Goal: Navigation & Orientation: Find specific page/section

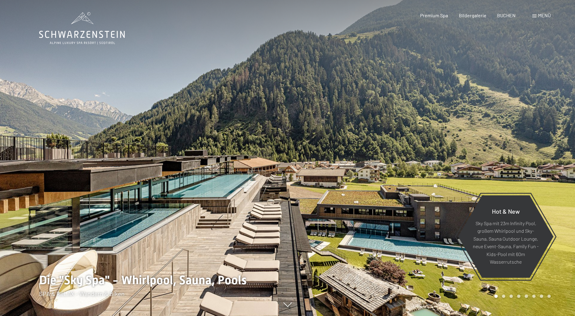
click at [535, 16] on span at bounding box center [534, 16] width 4 height 3
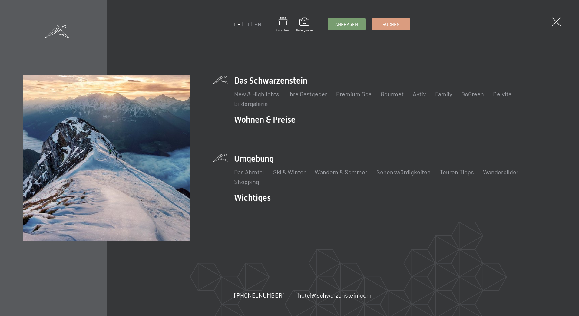
click at [266, 158] on li "Umgebung Das Ahrntal Ski & Winter Skifahren Skischule Wandern & [PERSON_NAME] W…" at bounding box center [395, 169] width 322 height 33
click at [327, 174] on link "Wandern & Sommer" at bounding box center [341, 171] width 53 height 7
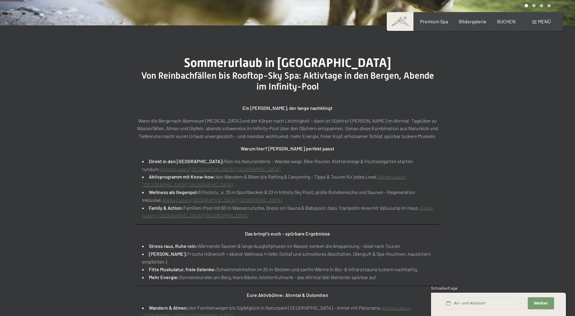
scroll to position [212, 0]
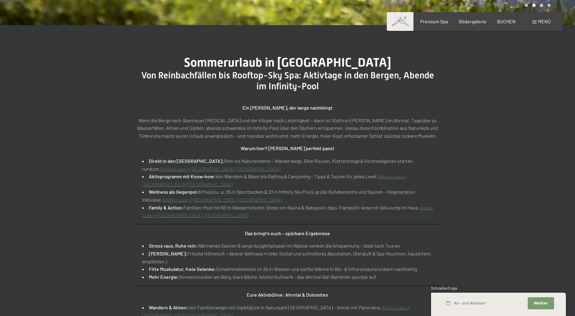
click at [280, 166] on link "Alpine Luxury [GEOGRAPHIC_DATA] [GEOGRAPHIC_DATA]" at bounding box center [220, 169] width 120 height 6
click at [190, 169] on link "Alpine Luxury [GEOGRAPHIC_DATA] [GEOGRAPHIC_DATA]" at bounding box center [220, 169] width 120 height 6
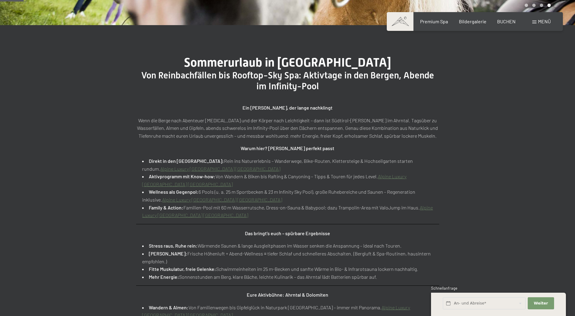
click at [173, 185] on link "Alpine Luxury [GEOGRAPHIC_DATA] [GEOGRAPHIC_DATA]" at bounding box center [274, 181] width 264 height 14
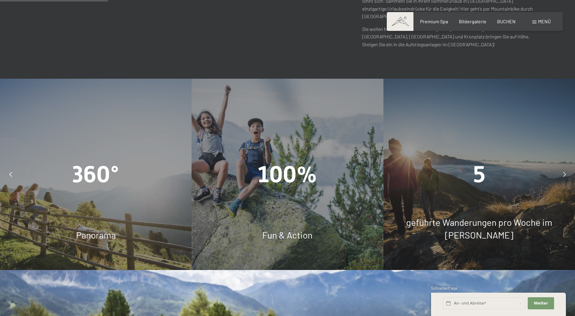
scroll to position [515, 0]
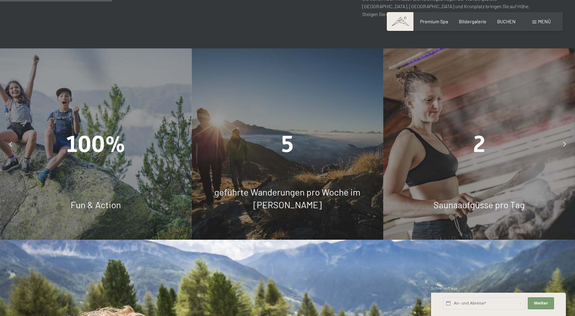
click at [286, 125] on div "5 geführte Wanderungen pro Woche im Sommer" at bounding box center [288, 144] width 192 height 192
click at [283, 131] on span "5" at bounding box center [287, 144] width 12 height 27
click at [272, 187] on span "geführte Wanderungen pro Woche im Sommer" at bounding box center [287, 199] width 146 height 24
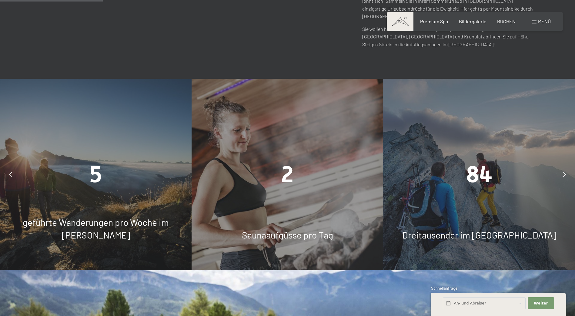
scroll to position [455, 0]
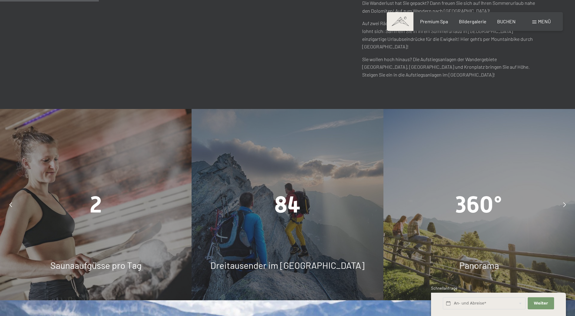
click at [564, 202] on icon at bounding box center [564, 204] width 3 height 5
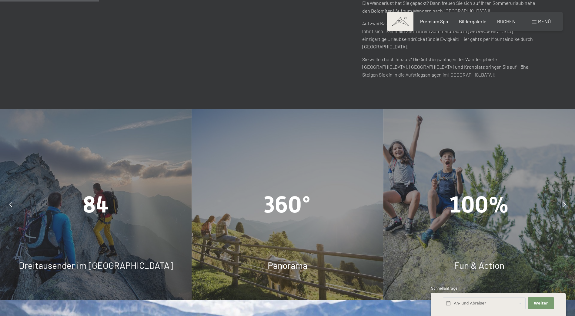
click at [563, 202] on icon at bounding box center [564, 204] width 3 height 5
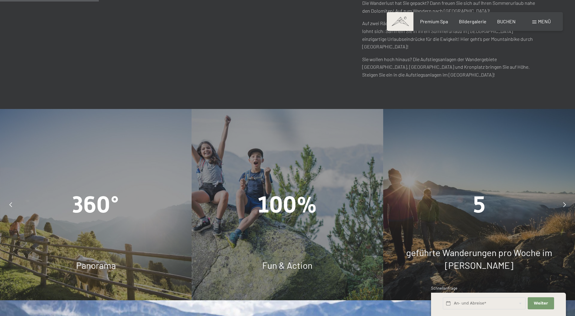
click at [478, 247] on span "geführte Wanderungen pro Woche im Sommer" at bounding box center [479, 259] width 146 height 24
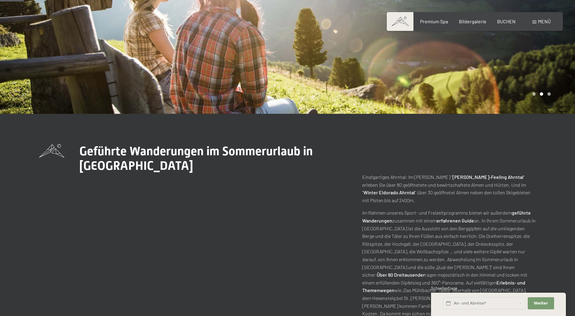
scroll to position [91, 0]
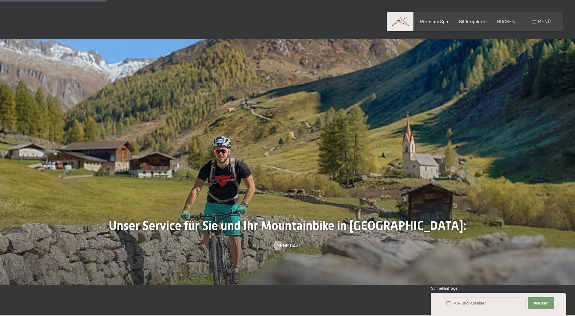
scroll to position [424, 0]
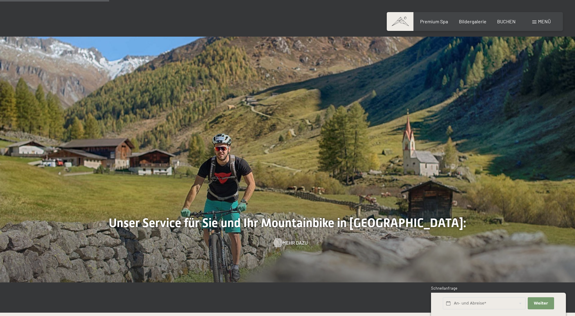
click at [292, 240] on span "Mehr dazu" at bounding box center [294, 243] width 25 height 7
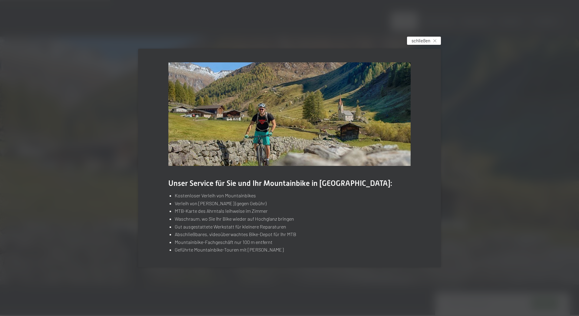
click at [435, 42] on icon at bounding box center [435, 40] width 3 height 3
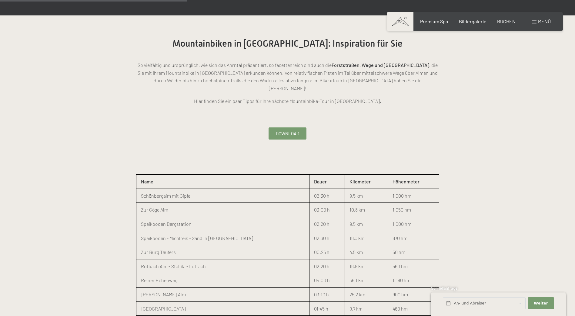
scroll to position [727, 0]
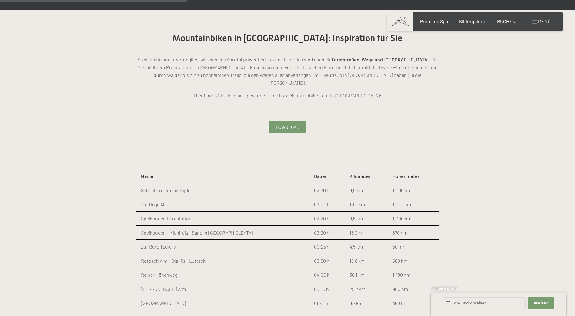
click at [288, 124] on span "Download" at bounding box center [287, 127] width 23 height 6
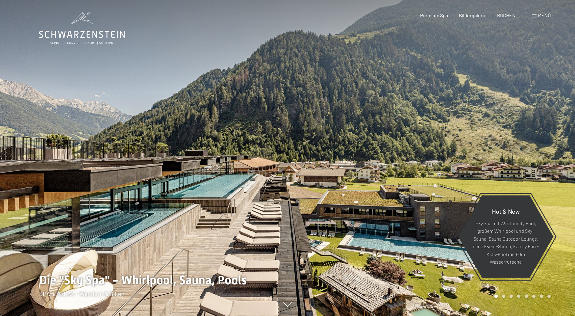
click at [535, 18] on div "Menü" at bounding box center [541, 15] width 18 height 7
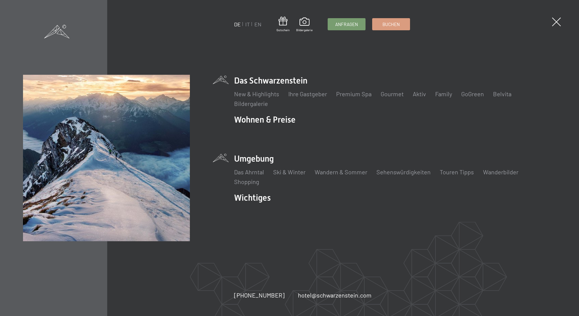
click at [256, 156] on li "Umgebung Das Ahrntal Ski & Winter Skifahren Skischule Wandern & Sommer Wandern …" at bounding box center [395, 169] width 322 height 33
click at [258, 172] on link "Das Ahrntal" at bounding box center [249, 171] width 30 height 7
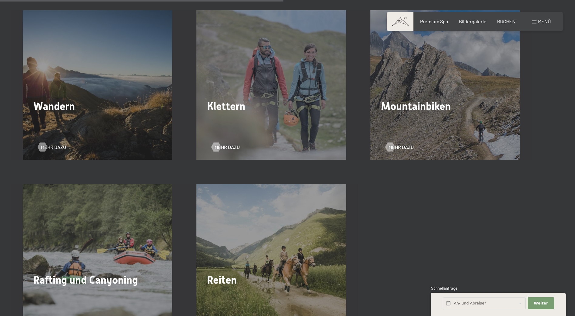
scroll to position [1121, 0]
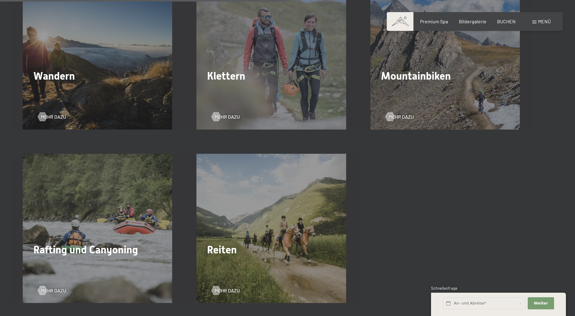
click at [122, 70] on div "Wandern Mehr dazu" at bounding box center [98, 54] width 174 height 149
click at [45, 112] on div at bounding box center [42, 116] width 5 height 9
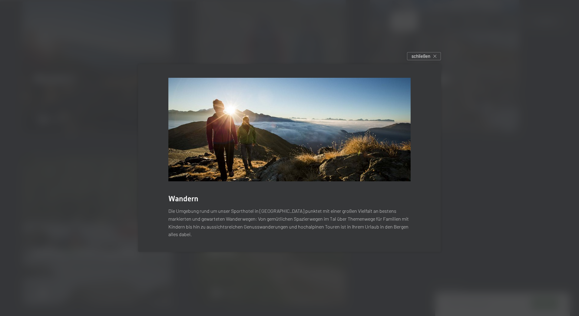
click at [185, 203] on span "Wandern" at bounding box center [183, 199] width 30 height 9
click at [435, 58] on icon at bounding box center [435, 56] width 3 height 3
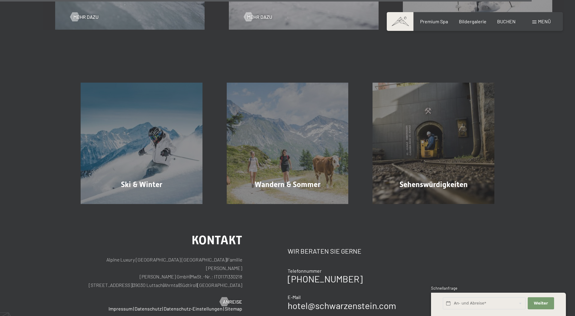
scroll to position [2121, 0]
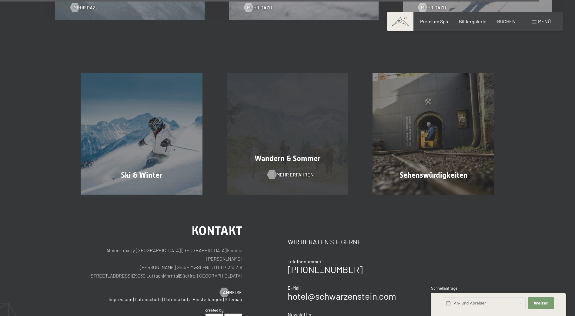
click at [285, 172] on span "Mehr erfahren" at bounding box center [294, 175] width 37 height 7
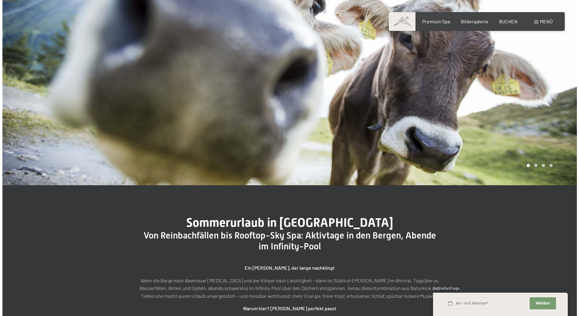
scroll to position [212, 0]
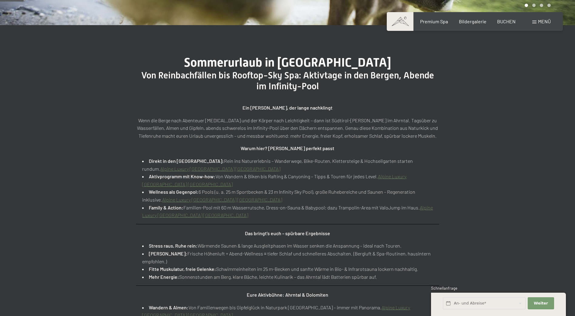
click at [193, 216] on link "Alpine Luxury [GEOGRAPHIC_DATA] [GEOGRAPHIC_DATA]" at bounding box center [287, 212] width 291 height 14
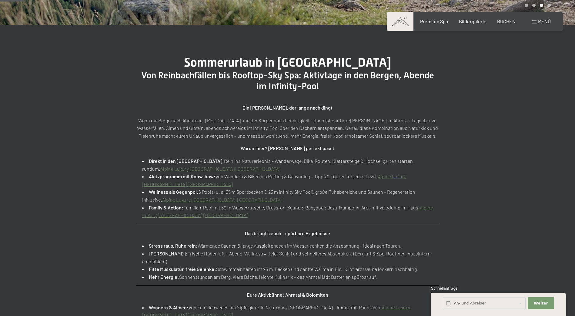
click at [166, 186] on link "Alpine Luxury [GEOGRAPHIC_DATA] [GEOGRAPHIC_DATA]" at bounding box center [274, 181] width 264 height 14
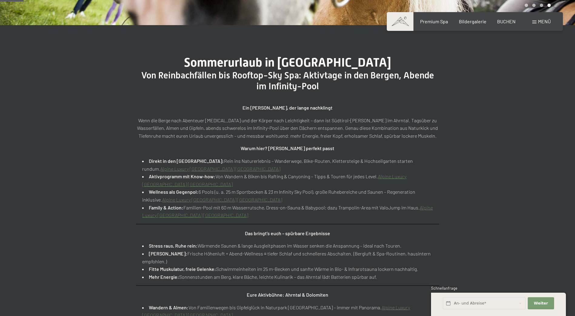
click at [535, 22] on span at bounding box center [534, 22] width 4 height 3
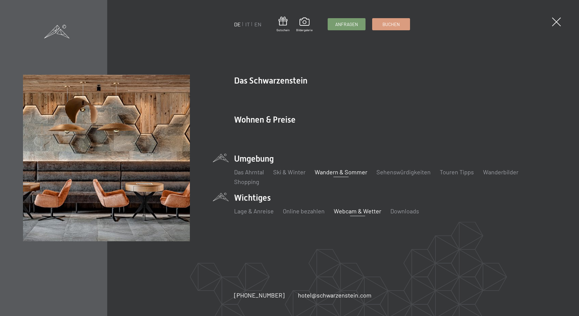
click at [351, 212] on link "Webcam & Wetter" at bounding box center [358, 211] width 48 height 7
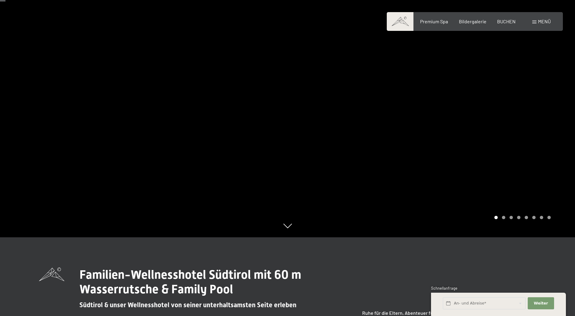
scroll to position [30, 0]
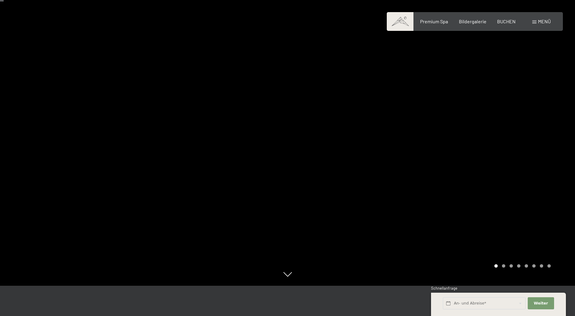
click at [504, 267] on div "Carousel Page 2" at bounding box center [503, 266] width 3 height 3
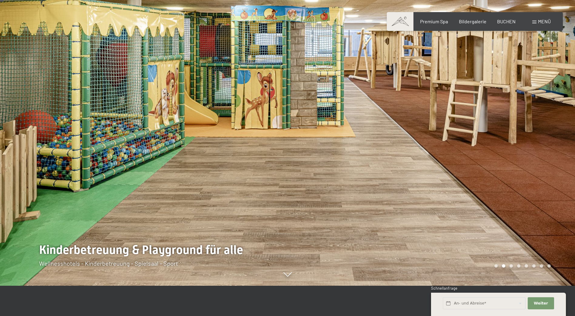
click at [511, 267] on div "Carousel Page 3" at bounding box center [510, 266] width 3 height 3
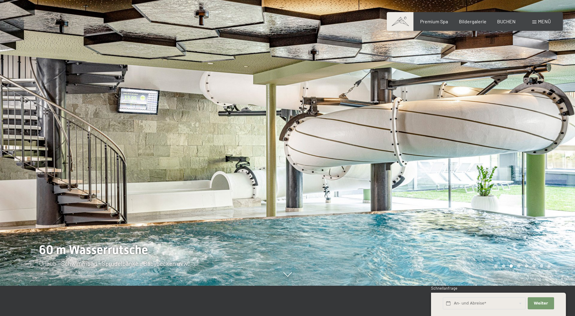
click at [518, 267] on div "Carousel Page 4" at bounding box center [518, 266] width 3 height 3
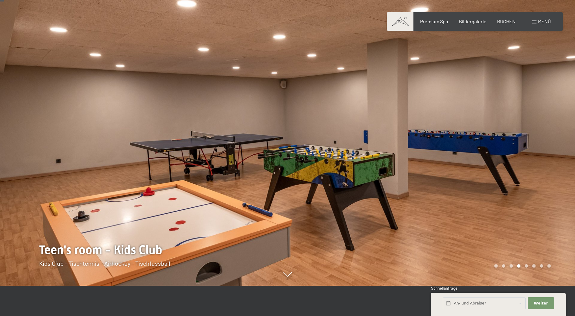
click at [526, 267] on div "Carousel Page 5" at bounding box center [526, 266] width 3 height 3
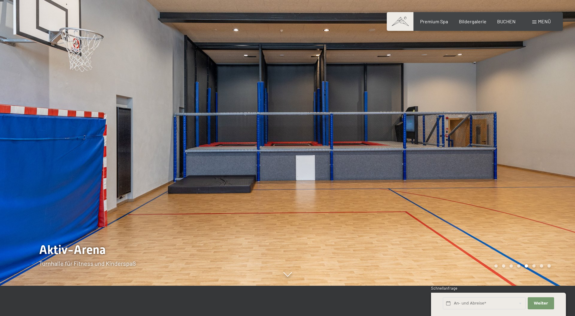
click at [533, 267] on div "Carousel Page 6" at bounding box center [533, 266] width 3 height 3
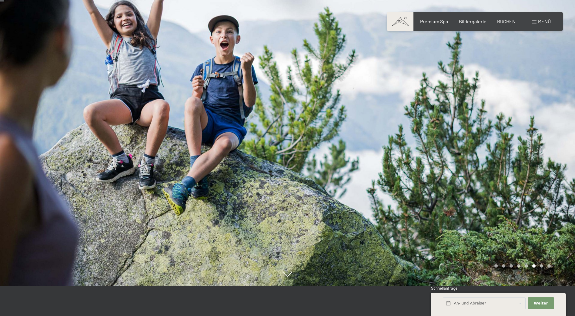
click at [542, 267] on div "Carousel Page 7" at bounding box center [541, 266] width 3 height 3
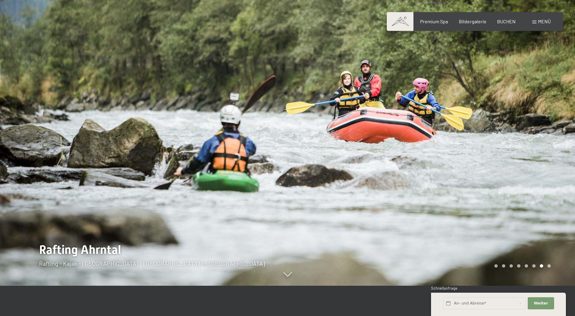
click at [550, 267] on div "Carousel Page 8" at bounding box center [548, 266] width 3 height 3
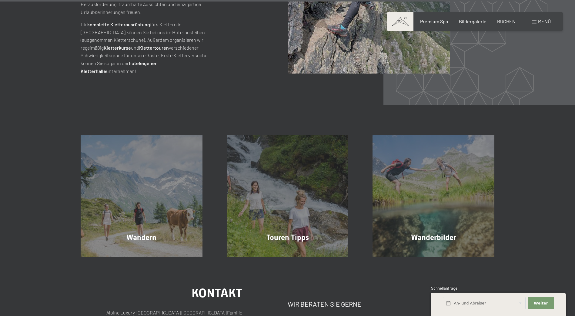
scroll to position [1667, 0]
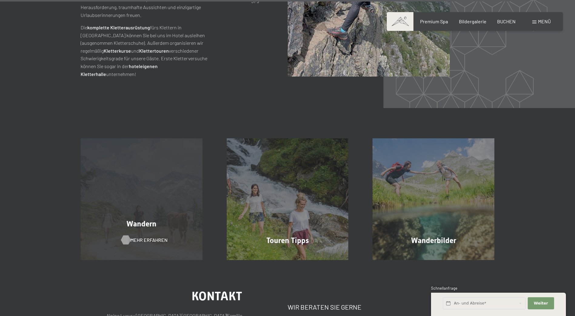
click at [149, 237] on span "Mehr erfahren" at bounding box center [148, 240] width 37 height 7
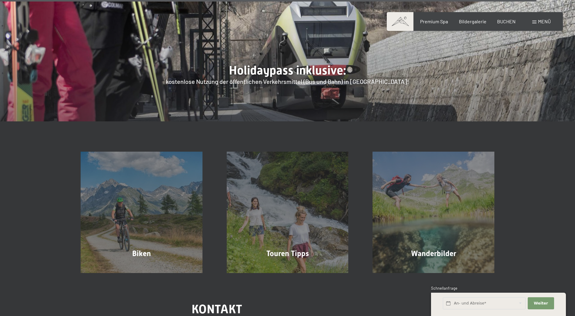
scroll to position [2303, 0]
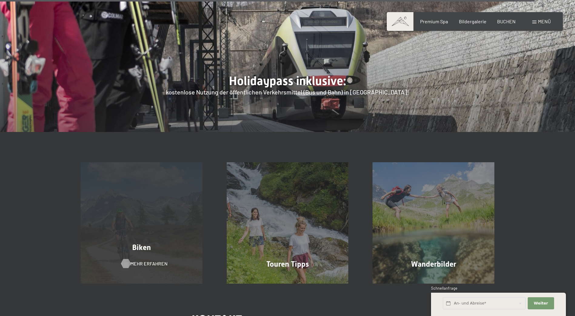
click at [127, 259] on div at bounding box center [125, 263] width 5 height 9
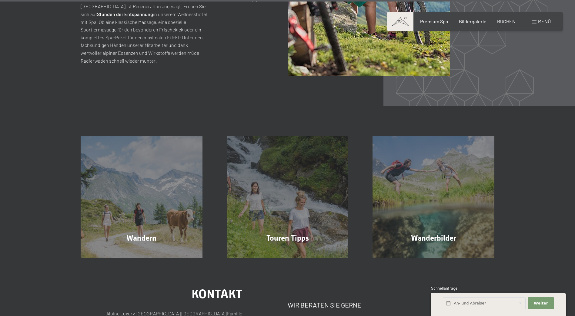
scroll to position [1667, 0]
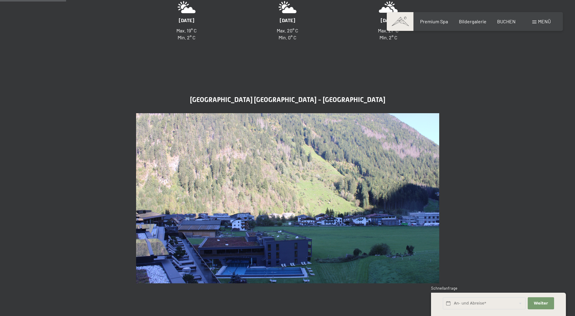
scroll to position [242, 0]
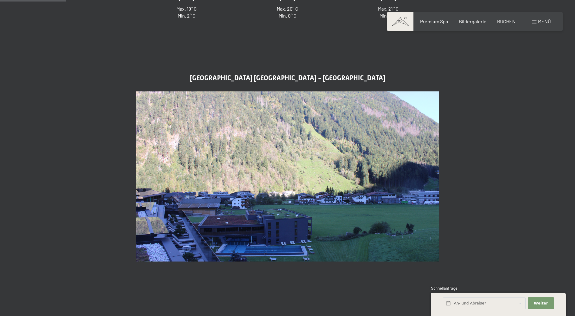
click at [348, 188] on img at bounding box center [287, 177] width 303 height 171
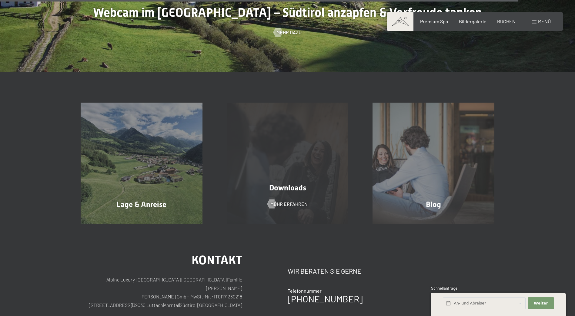
scroll to position [1970, 0]
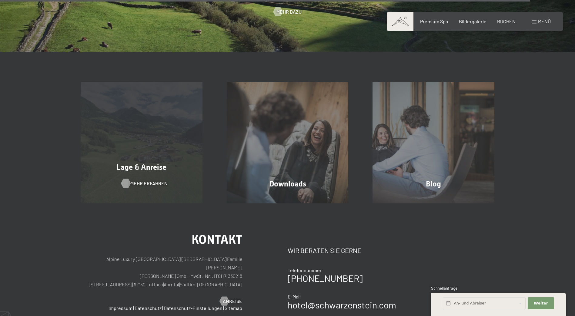
click at [150, 185] on span "Mehr erfahren" at bounding box center [148, 183] width 37 height 7
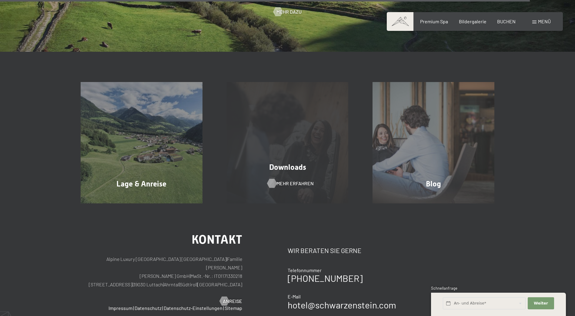
click at [292, 182] on span "Mehr erfahren" at bounding box center [294, 183] width 37 height 7
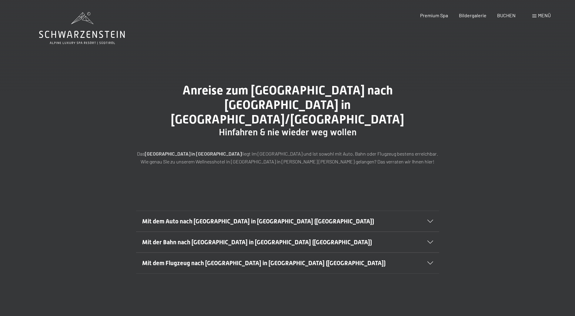
click at [433, 211] on section "Mit dem Auto nach [GEOGRAPHIC_DATA] in [GEOGRAPHIC_DATA] ([GEOGRAPHIC_DATA]) Au…" at bounding box center [287, 221] width 303 height 21
click at [432, 220] on icon at bounding box center [430, 221] width 6 height 3
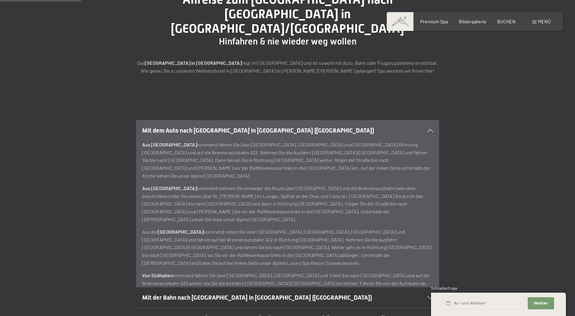
scroll to position [121, 0]
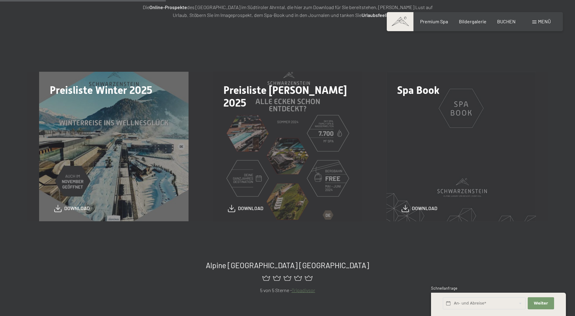
scroll to position [152, 0]
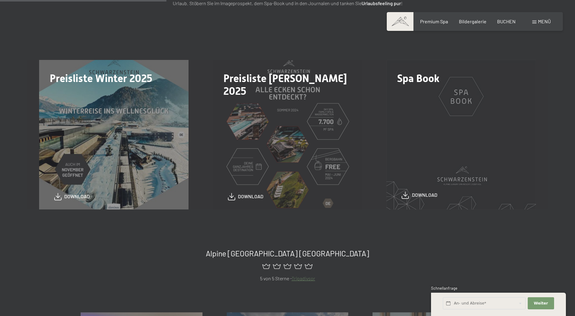
click at [429, 195] on span "download" at bounding box center [424, 195] width 25 height 7
click at [251, 196] on span "download" at bounding box center [250, 195] width 25 height 7
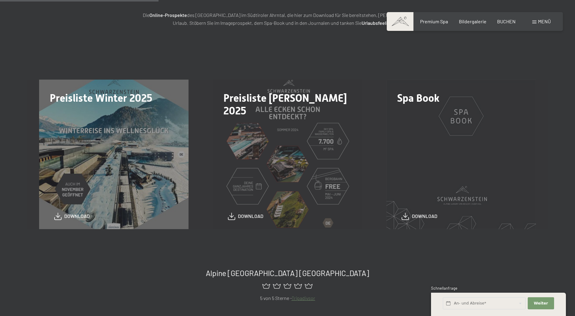
scroll to position [121, 0]
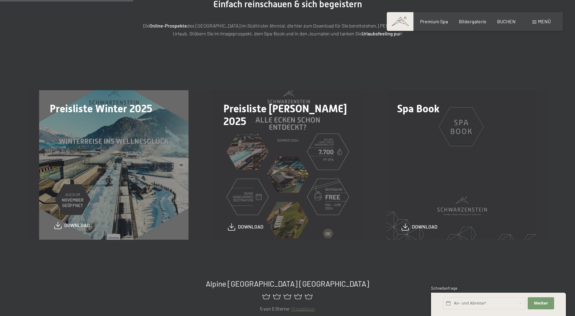
click at [80, 225] on span "download" at bounding box center [76, 225] width 25 height 7
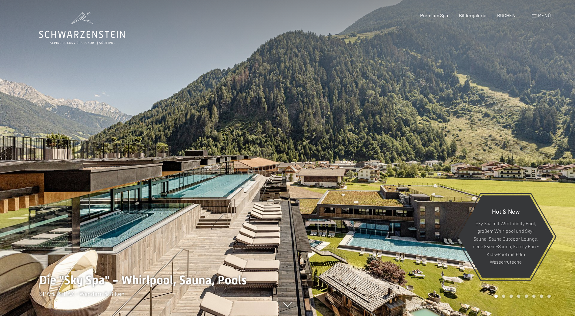
drag, startPoint x: 192, startPoint y: 121, endPoint x: 441, endPoint y: 134, distance: 249.4
click at [438, 316] on div at bounding box center [287, 316] width 497 height 0
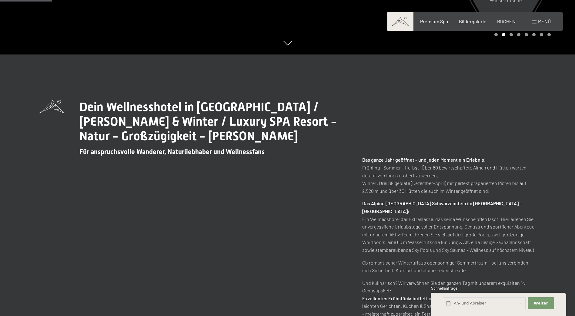
scroll to position [242, 0]
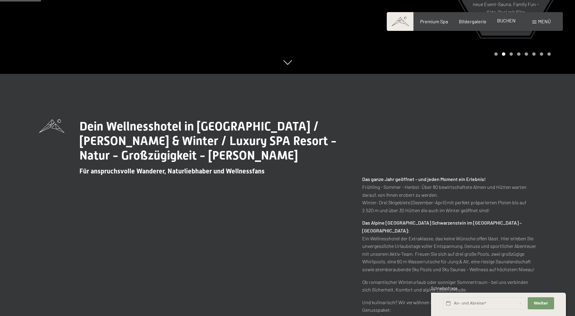
click at [506, 22] on span "BUCHEN" at bounding box center [506, 21] width 18 height 6
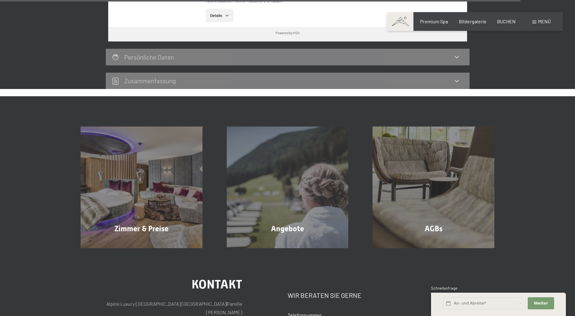
scroll to position [1909, 0]
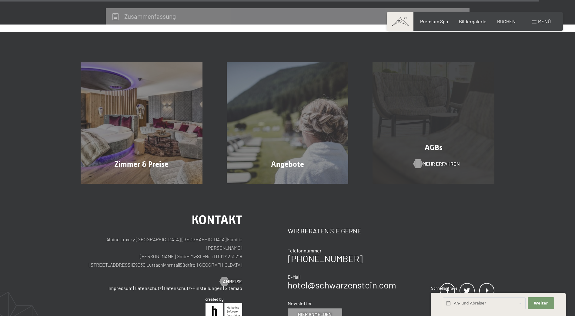
click at [432, 161] on span "Mehr erfahren" at bounding box center [440, 164] width 37 height 7
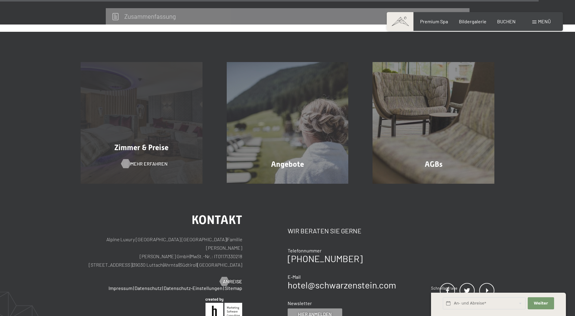
click at [142, 161] on span "Mehr erfahren" at bounding box center [148, 164] width 37 height 7
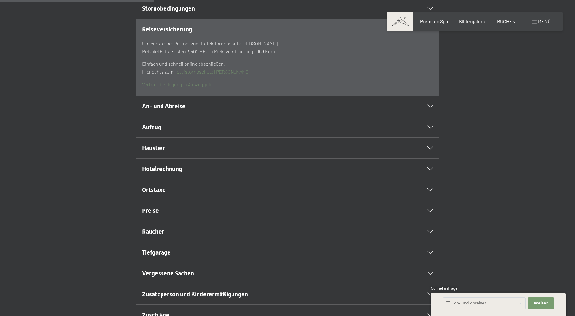
scroll to position [182, 0]
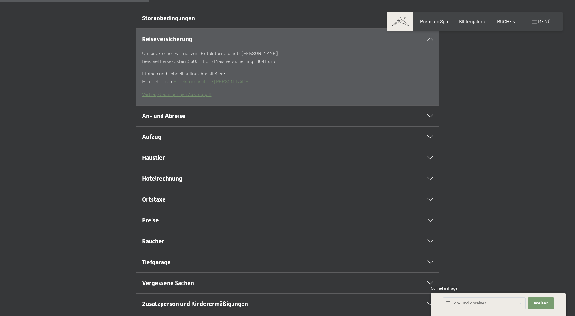
click at [157, 245] on span "Raucher" at bounding box center [153, 241] width 22 height 7
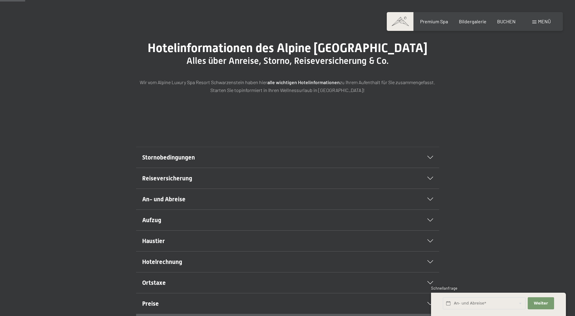
scroll to position [212, 0]
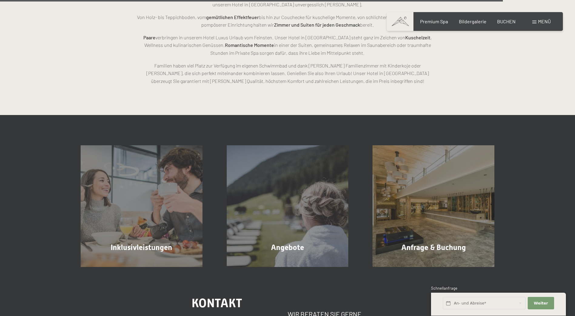
scroll to position [1689, 0]
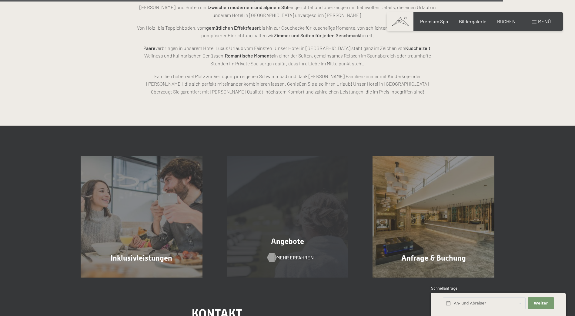
click at [287, 255] on span "Mehr erfahren" at bounding box center [294, 258] width 37 height 7
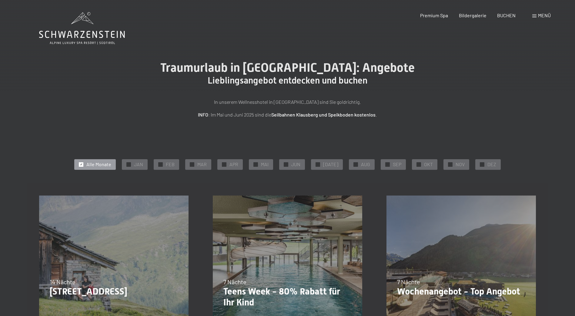
click at [535, 18] on div "Menü" at bounding box center [541, 15] width 18 height 7
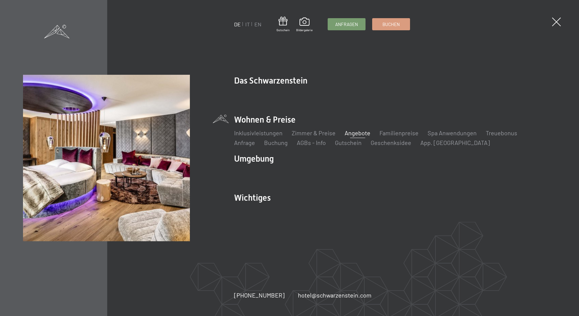
click at [263, 120] on li "Wohnen & Preise Inklusivleistungen Zimmer & Preise Liste Angebote Liste Familie…" at bounding box center [395, 130] width 322 height 33
click at [279, 122] on li "Wohnen & Preise Inklusivleistungen Zimmer & Preise Liste Angebote Liste Familie…" at bounding box center [395, 130] width 322 height 33
click at [251, 135] on link "Inklusivleistungen" at bounding box center [258, 132] width 48 height 7
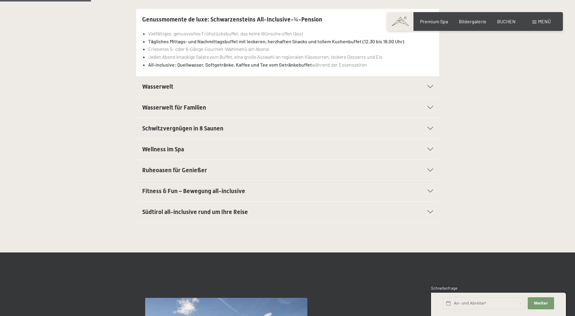
scroll to position [182, 0]
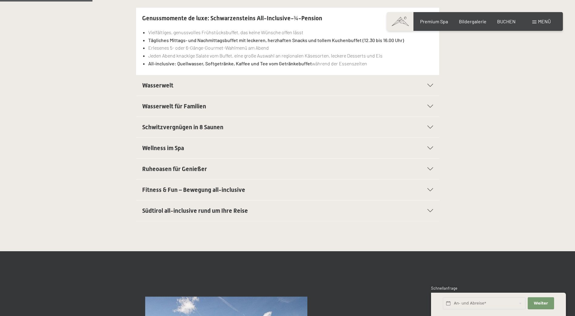
click at [429, 85] on icon at bounding box center [430, 85] width 6 height 3
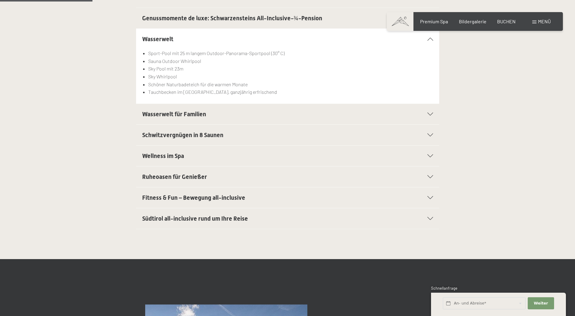
click at [430, 115] on icon at bounding box center [430, 114] width 6 height 3
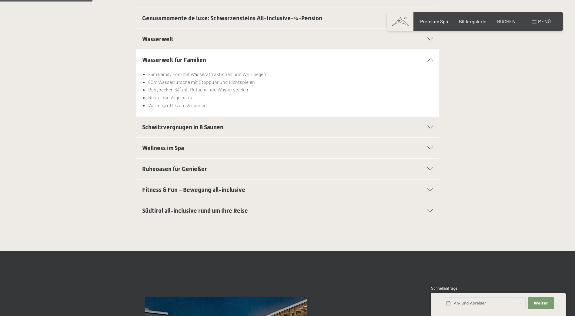
click at [430, 129] on div "Schwitzvergnügen in 8 Saunen" at bounding box center [287, 127] width 291 height 21
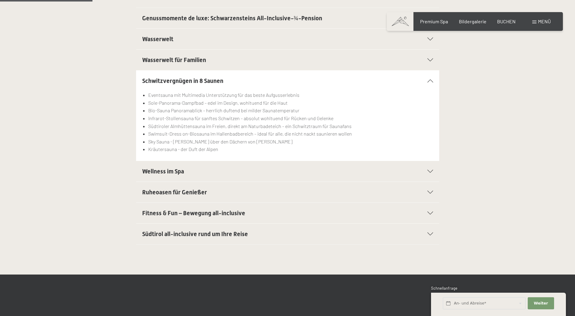
click at [433, 172] on section "Wellness im Spa Kuschelige Bademäntel für die ganze Familie Trendige Wellnessta…" at bounding box center [287, 171] width 303 height 21
click at [432, 172] on icon at bounding box center [430, 171] width 6 height 3
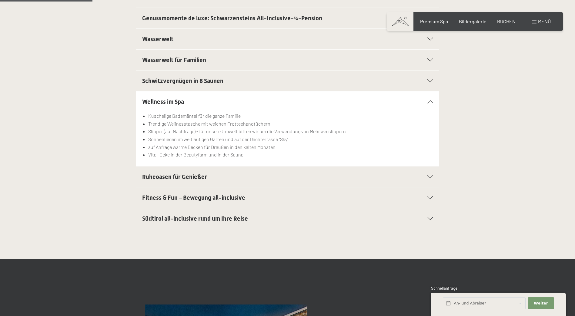
click at [431, 176] on icon at bounding box center [430, 176] width 6 height 3
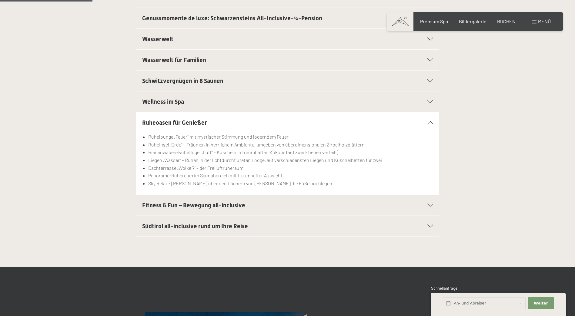
click at [428, 205] on icon at bounding box center [430, 205] width 6 height 3
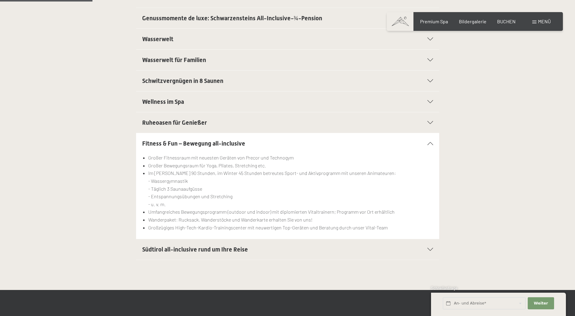
click at [432, 249] on icon at bounding box center [430, 249] width 6 height 3
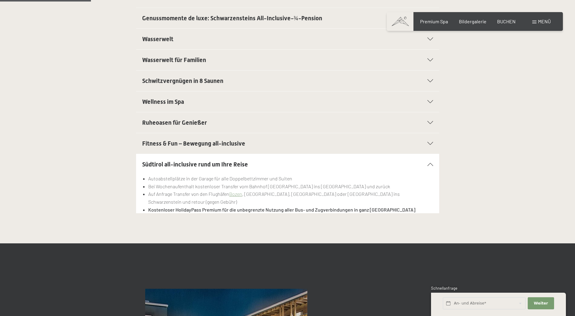
scroll to position [0, 0]
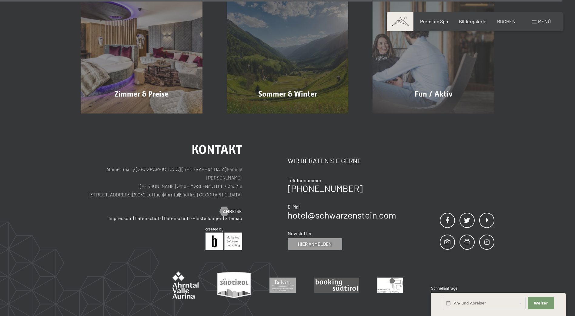
scroll to position [3030, 0]
click at [438, 24] on div "Premium Spa" at bounding box center [434, 20] width 28 height 7
click at [435, 21] on span "Premium Spa" at bounding box center [434, 21] width 28 height 6
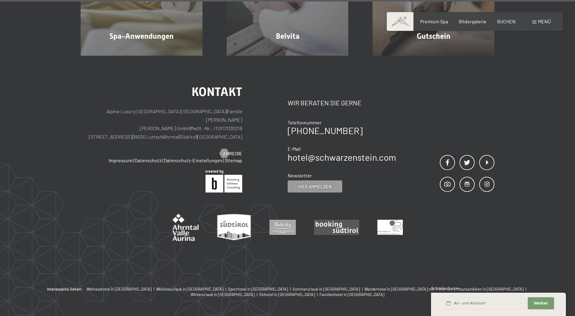
scroll to position [3957, 0]
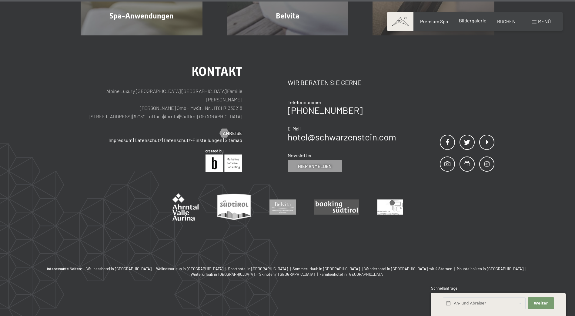
click at [481, 22] on span "Bildergalerie" at bounding box center [473, 21] width 28 height 6
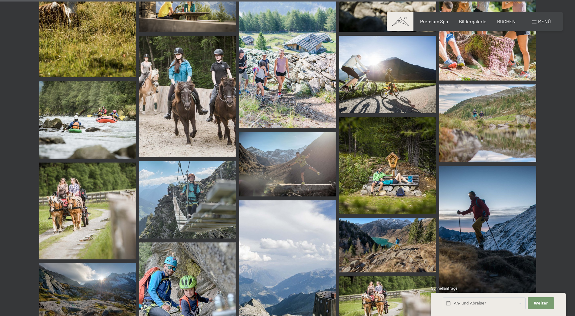
click at [535, 24] on div "Menü" at bounding box center [541, 21] width 18 height 7
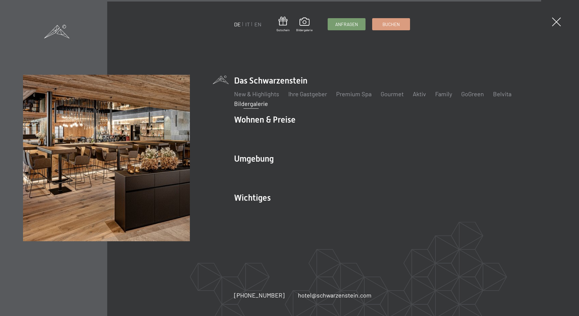
scroll to position [7091, 0]
click at [420, 94] on link "Aktiv" at bounding box center [419, 93] width 13 height 7
click at [395, 96] on link "Gourmet" at bounding box center [392, 93] width 23 height 7
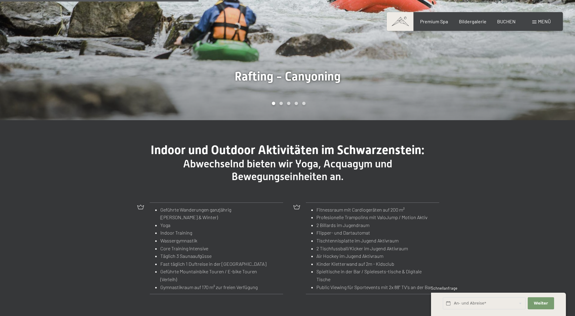
scroll to position [606, 0]
click at [280, 102] on div "Carousel Page 2" at bounding box center [280, 103] width 3 height 3
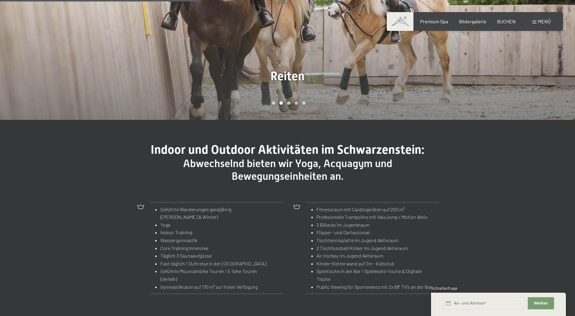
click at [289, 103] on div "Carousel Page 3" at bounding box center [288, 103] width 3 height 3
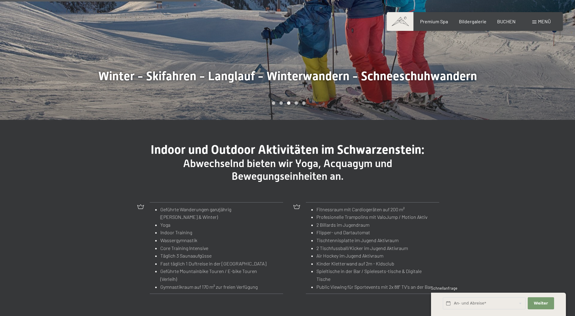
click at [297, 103] on div "Carousel Page 4" at bounding box center [296, 103] width 3 height 3
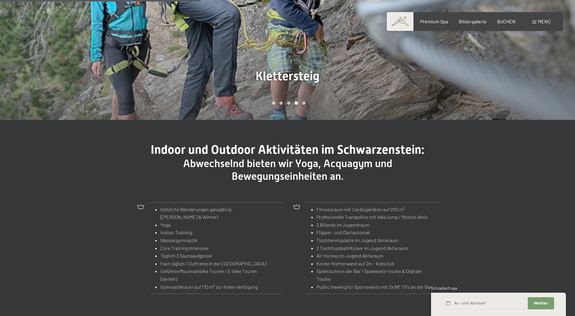
click at [305, 104] on div "Carousel Page 5" at bounding box center [303, 103] width 3 height 3
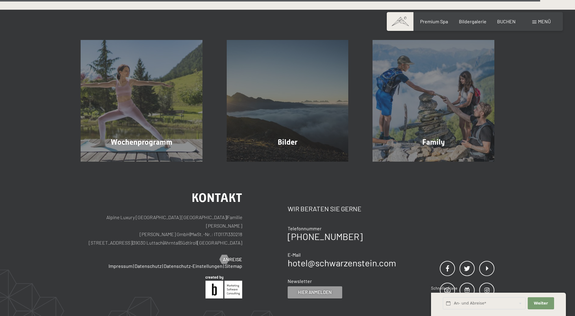
scroll to position [1667, 0]
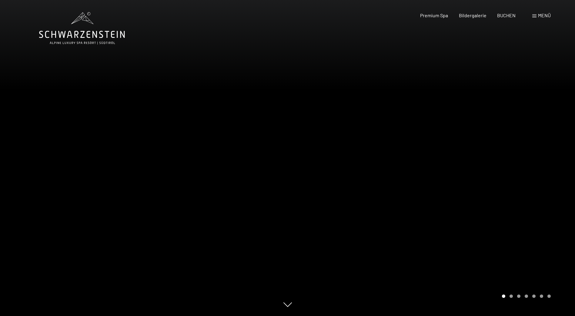
click at [510, 296] on div "Carousel Page 2" at bounding box center [510, 296] width 3 height 3
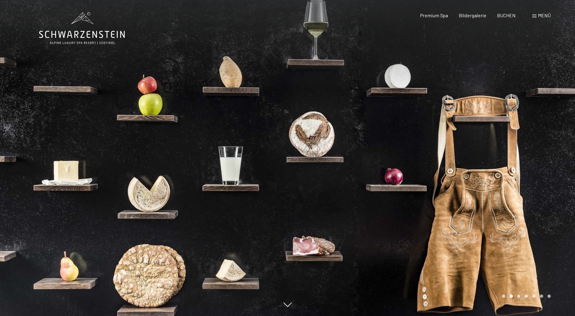
click at [519, 296] on div "Carousel Page 3" at bounding box center [518, 296] width 3 height 3
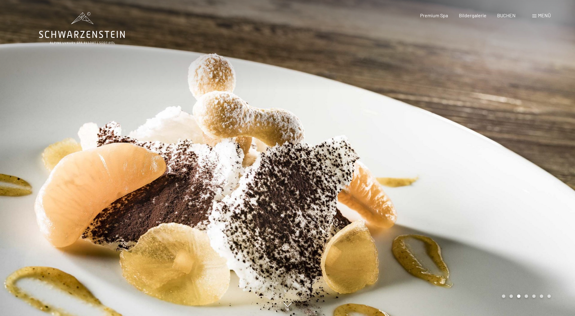
click at [526, 298] on div "Carousel Page 4" at bounding box center [526, 296] width 3 height 3
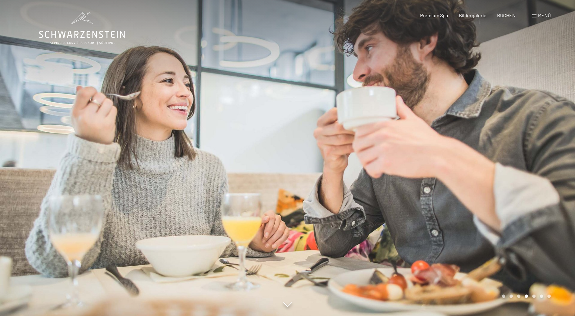
click at [534, 297] on div "Carousel Page 5" at bounding box center [533, 296] width 3 height 3
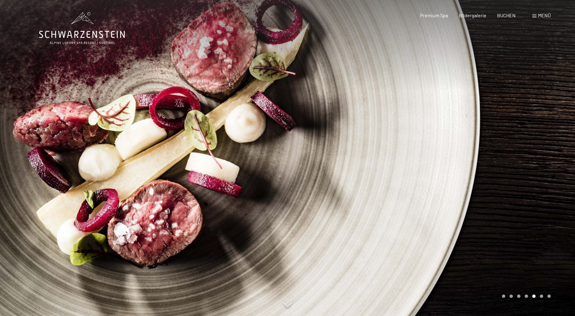
click at [541, 297] on div "Carousel Page 6" at bounding box center [541, 296] width 3 height 3
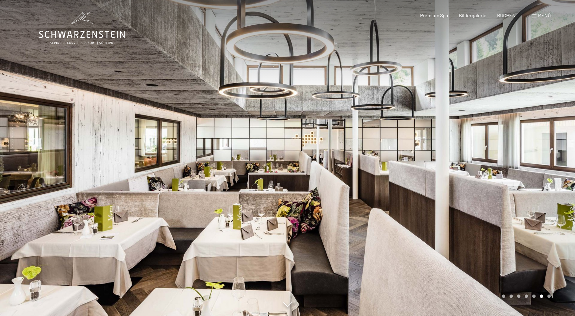
click at [548, 295] on div "Carousel Page 7" at bounding box center [548, 296] width 3 height 3
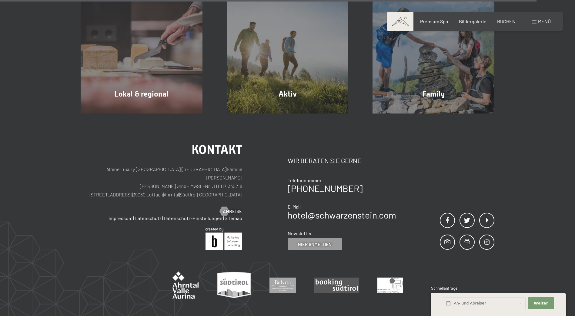
scroll to position [2376, 0]
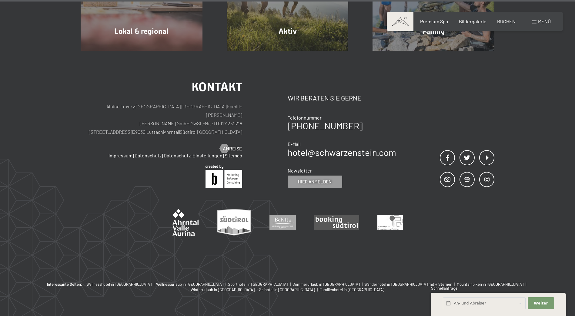
click at [535, 23] on span at bounding box center [534, 22] width 4 height 3
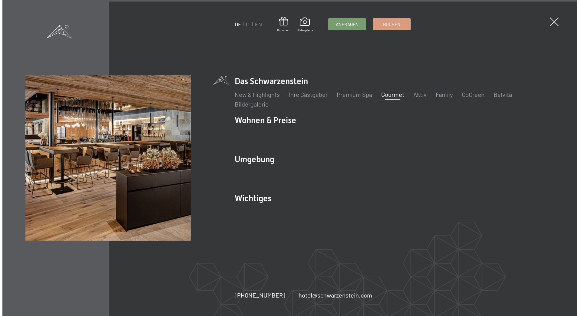
scroll to position [2384, 0]
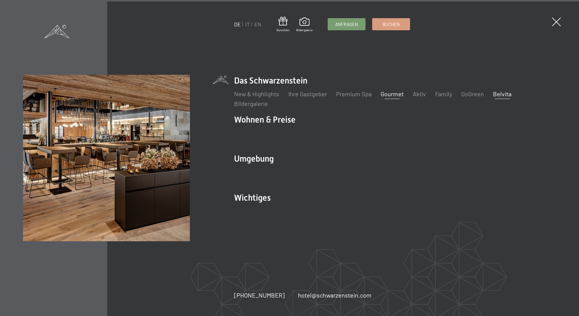
click at [500, 96] on link "Belvita" at bounding box center [502, 93] width 18 height 7
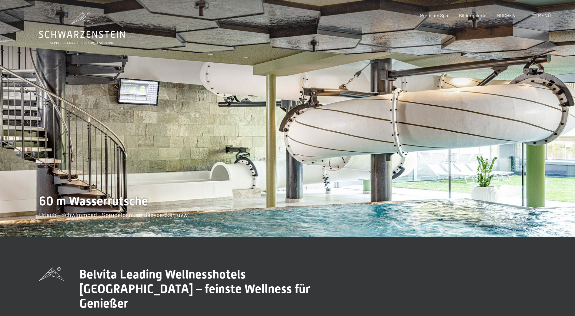
click at [536, 16] on span at bounding box center [534, 16] width 4 height 3
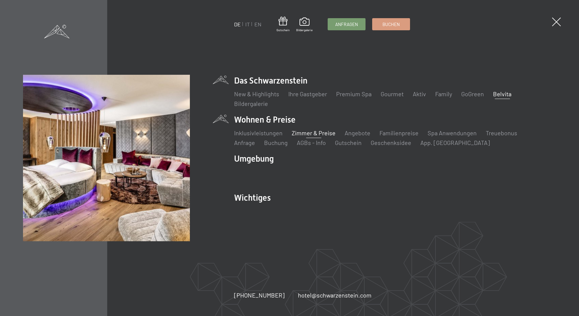
click at [298, 135] on link "Zimmer & Preise" at bounding box center [314, 132] width 44 height 7
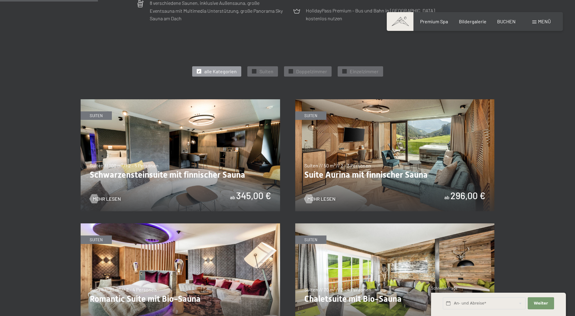
scroll to position [303, 0]
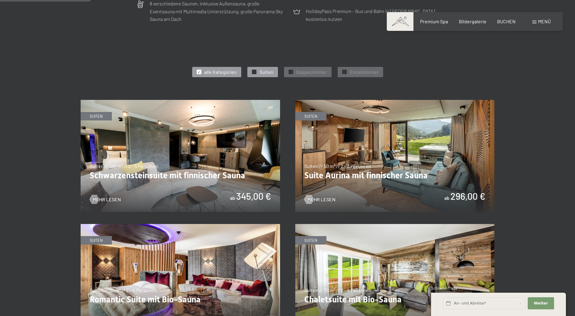
click at [262, 73] on span "Suiten" at bounding box center [266, 72] width 14 height 7
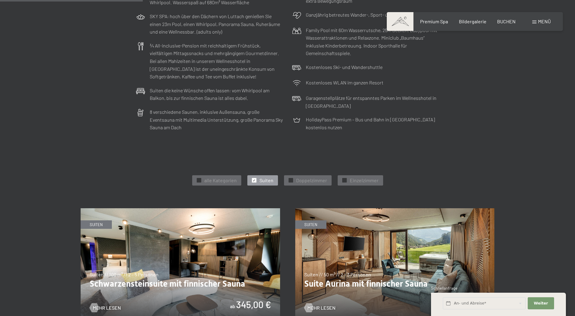
scroll to position [182, 0]
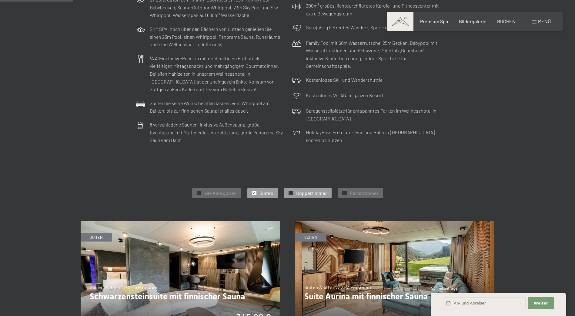
click at [315, 191] on span "Doppelzimmer" at bounding box center [311, 193] width 31 height 7
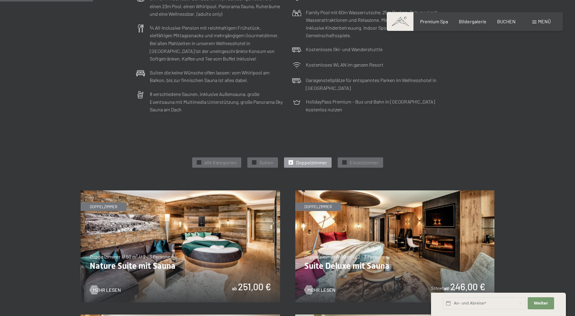
scroll to position [212, 0]
click at [365, 164] on span "Einzelzimmer" at bounding box center [364, 163] width 29 height 7
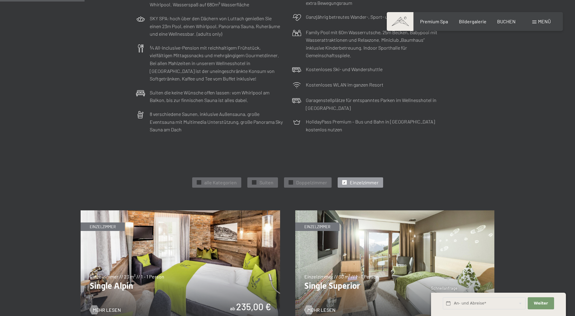
scroll to position [182, 0]
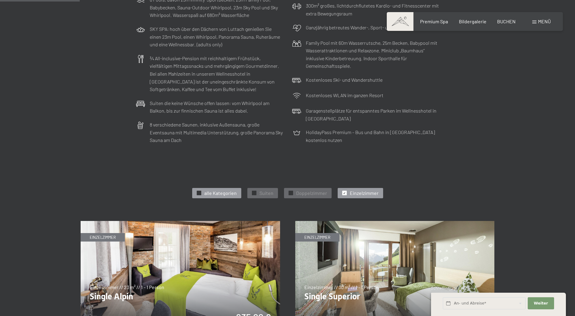
click at [226, 191] on span "alle Kategorien" at bounding box center [220, 193] width 32 height 7
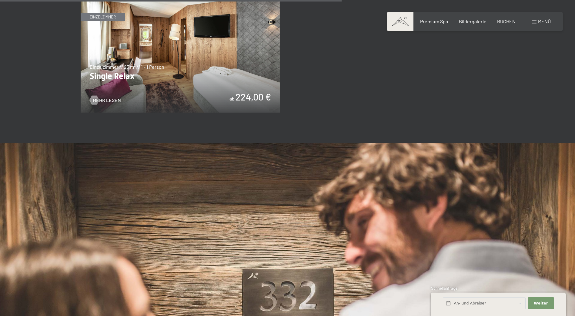
scroll to position [1143, 0]
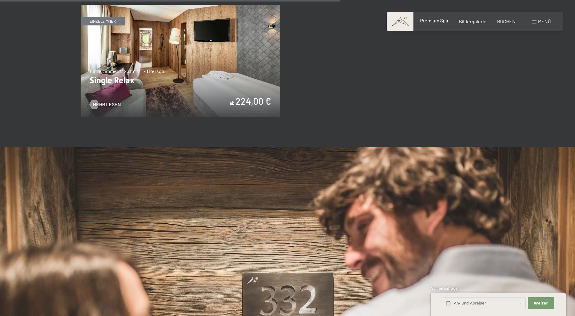
click at [441, 23] on div "Premium Spa" at bounding box center [434, 20] width 28 height 7
click at [407, 22] on span at bounding box center [400, 21] width 27 height 19
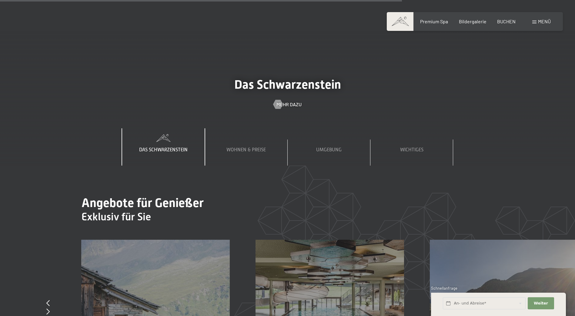
scroll to position [2121, 0]
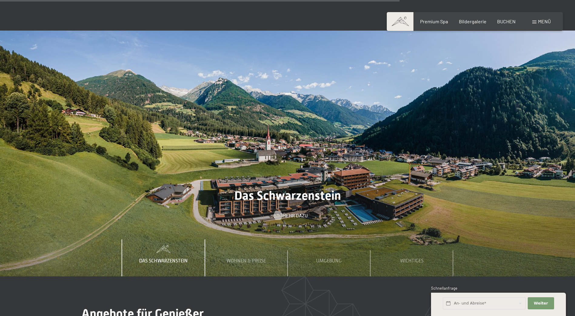
click at [285, 212] on span "Mehr dazu" at bounding box center [294, 215] width 25 height 7
click at [249, 258] on span "Wohnen & Preise" at bounding box center [245, 260] width 39 height 5
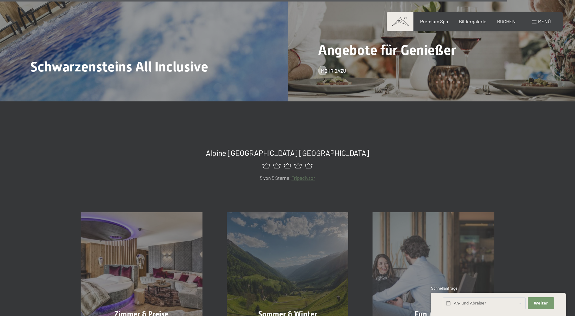
scroll to position [2818, 0]
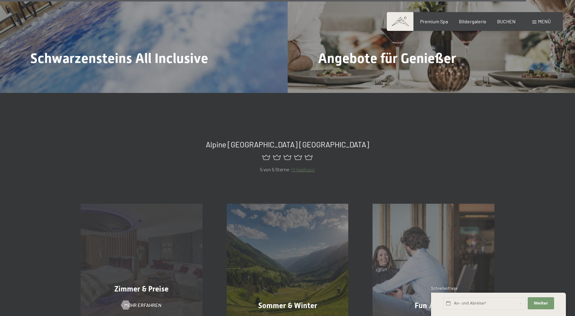
click at [152, 247] on div "Zimmer & Preise Mehr erfahren" at bounding box center [141, 265] width 146 height 122
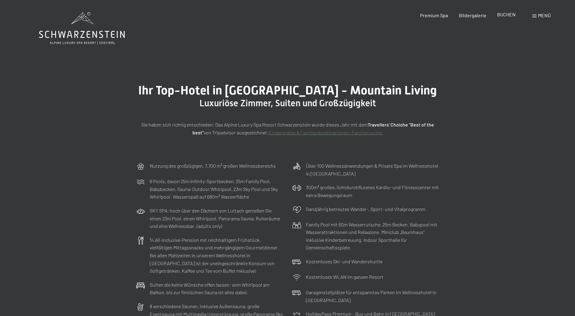
click at [510, 15] on span "BUCHEN" at bounding box center [506, 15] width 18 height 6
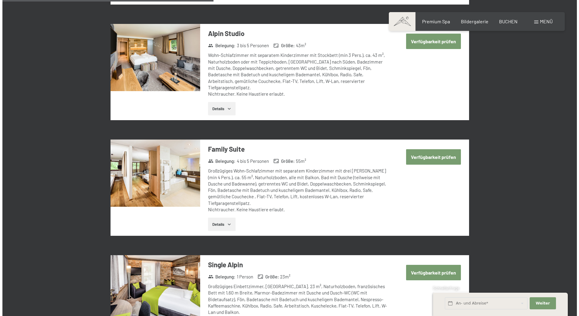
scroll to position [697, 0]
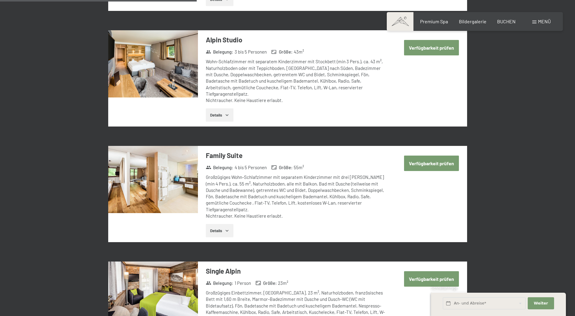
click at [536, 22] on span at bounding box center [534, 22] width 4 height 3
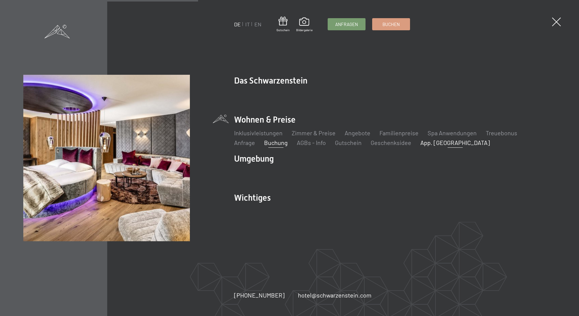
click at [421, 142] on link "App. [GEOGRAPHIC_DATA]" at bounding box center [456, 142] width 70 height 7
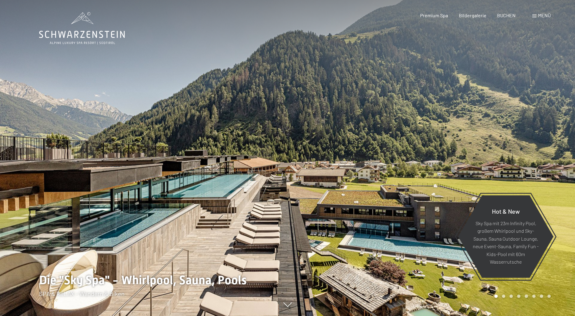
click at [542, 17] on span "Menü" at bounding box center [544, 15] width 13 height 6
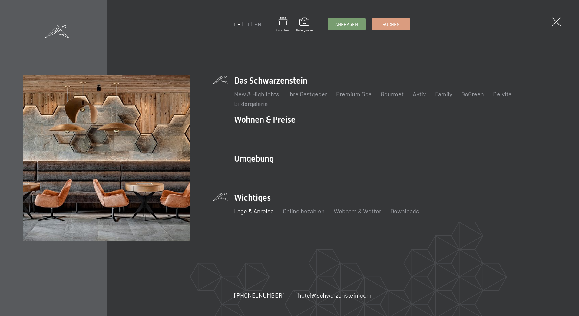
click at [268, 212] on link "Lage & Anreise" at bounding box center [254, 211] width 40 height 7
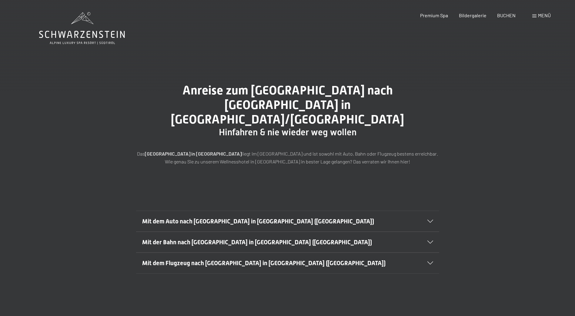
click at [256, 218] on span "Mit dem Auto nach [GEOGRAPHIC_DATA] in [GEOGRAPHIC_DATA] ([GEOGRAPHIC_DATA])" at bounding box center [258, 221] width 232 height 7
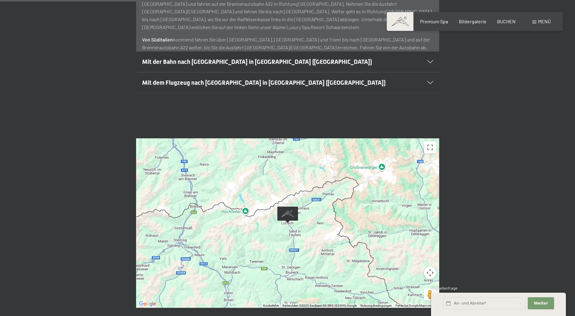
scroll to position [333, 0]
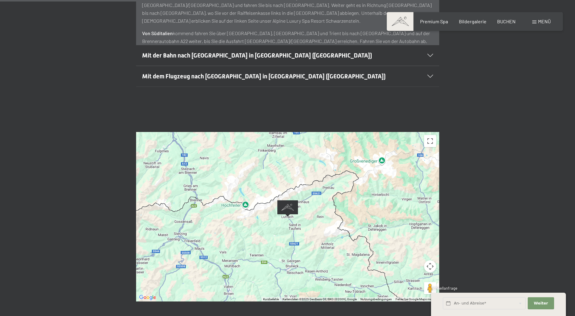
click at [313, 215] on div at bounding box center [287, 217] width 303 height 170
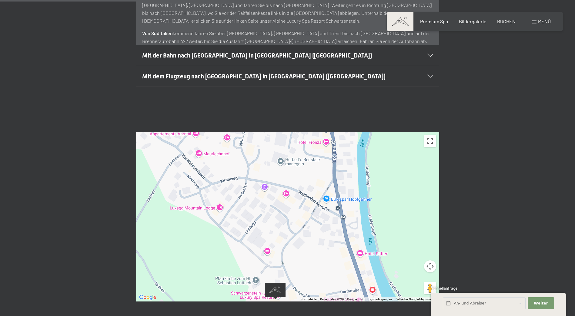
drag, startPoint x: 266, startPoint y: 188, endPoint x: 232, endPoint y: 240, distance: 62.1
click at [232, 240] on div at bounding box center [287, 217] width 303 height 170
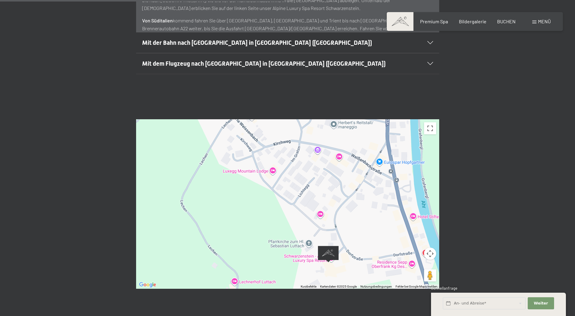
scroll to position [364, 0]
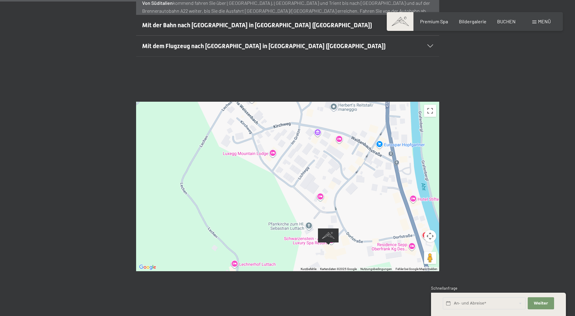
click at [285, 150] on div at bounding box center [287, 187] width 303 height 170
click at [271, 154] on div at bounding box center [287, 187] width 303 height 170
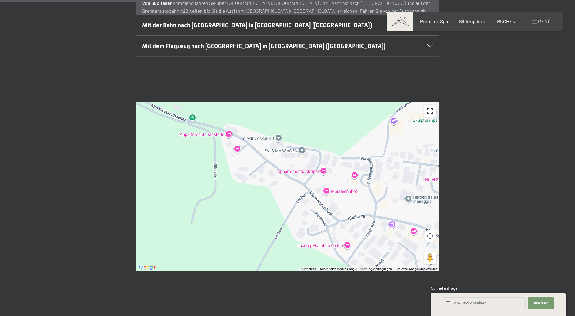
click at [431, 105] on button "Vollbildansicht ein/aus" at bounding box center [430, 111] width 12 height 12
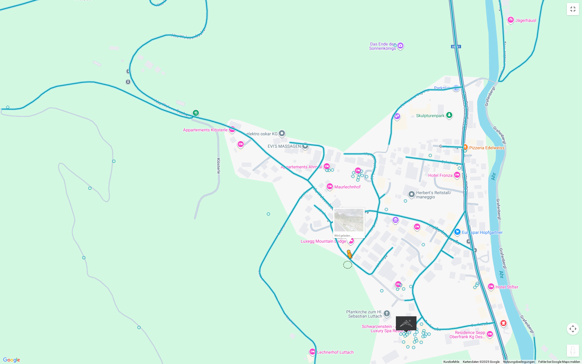
drag, startPoint x: 573, startPoint y: 351, endPoint x: 347, endPoint y: 264, distance: 242.4
click at [347, 264] on div "Um den Modus zum Ziehen mit der Tastatur zu aktivieren, drückst du Alt + Eingab…" at bounding box center [291, 182] width 582 height 364
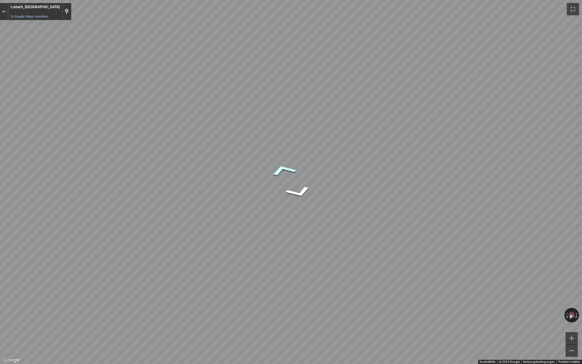
click at [290, 170] on icon "Richtung Nordwesten" at bounding box center [283, 170] width 43 height 20
click at [570, 315] on button "Ansicht zurücksetzen" at bounding box center [572, 315] width 16 height 10
click at [23, 13] on div "Luttach, [GEOGRAPHIC_DATA], [GEOGRAPHIC_DATA] In Google Maps ansehen Custom Ima…" at bounding box center [39, 11] width 63 height 17
click at [575, 8] on button "Vollbildansicht ein/aus" at bounding box center [573, 9] width 12 height 12
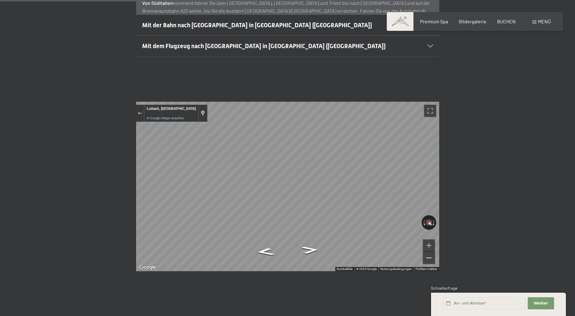
click at [427, 252] on button "Verkleinern" at bounding box center [429, 258] width 12 height 12
click at [431, 240] on button "Vergrößern" at bounding box center [429, 246] width 12 height 12
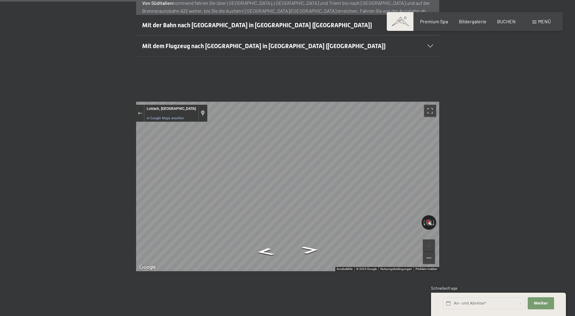
click at [460, 192] on div "← Nach links → Nach rechts ↑ Nach oben ↓ Nach unten + Heranzoomen - Herauszoome…" at bounding box center [287, 187] width 348 height 170
click at [440, 183] on div "← Nach links → Nach rechts ↑ Nach oben ↓ Nach unten + Heranzoomen - Herauszoome…" at bounding box center [287, 187] width 348 height 170
click at [429, 252] on button "Verkleinern" at bounding box center [429, 258] width 12 height 12
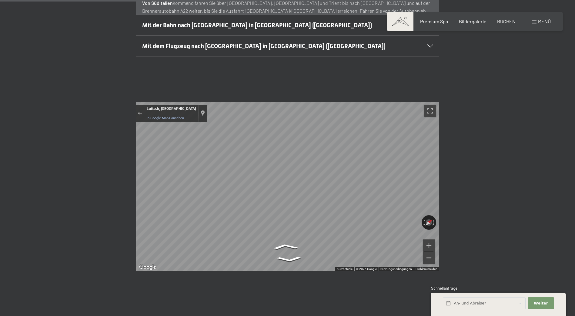
click at [429, 252] on button "Verkleinern" at bounding box center [429, 258] width 12 height 12
click at [432, 105] on button "Vollbildansicht ein/aus" at bounding box center [430, 111] width 12 height 12
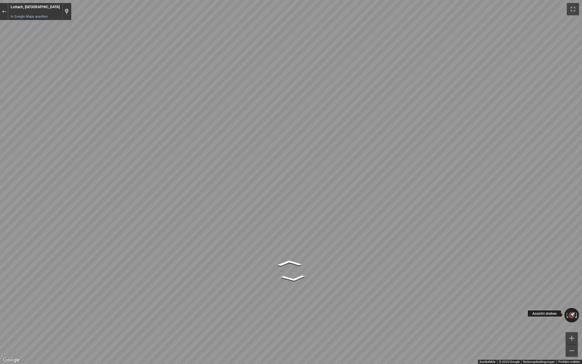
click at [575, 309] on div "← Nach links → Nach rechts ↑ Nach oben ↓ Nach unten + Heranzoomen - Herauszoome…" at bounding box center [291, 182] width 582 height 364
click at [290, 263] on icon "Richtung Südosten" at bounding box center [289, 263] width 38 height 10
click at [290, 263] on icon "Richtung Südosten" at bounding box center [288, 263] width 40 height 11
click at [571, 9] on button "Vollbildansicht ein/aus" at bounding box center [573, 9] width 12 height 12
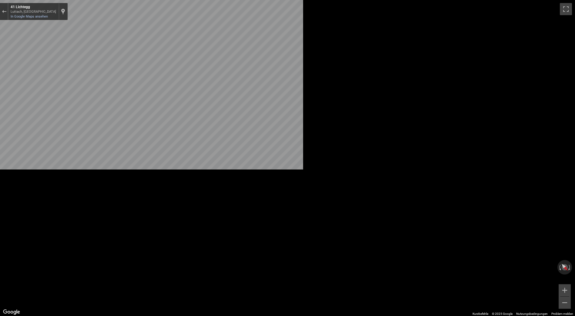
click at [535, 21] on span at bounding box center [534, 22] width 4 height 3
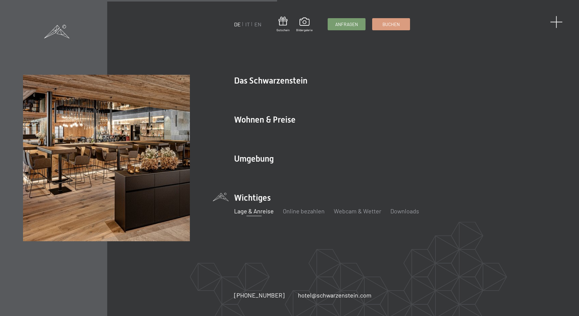
click at [558, 23] on span at bounding box center [557, 22] width 12 height 12
